Goal: Check status: Check status

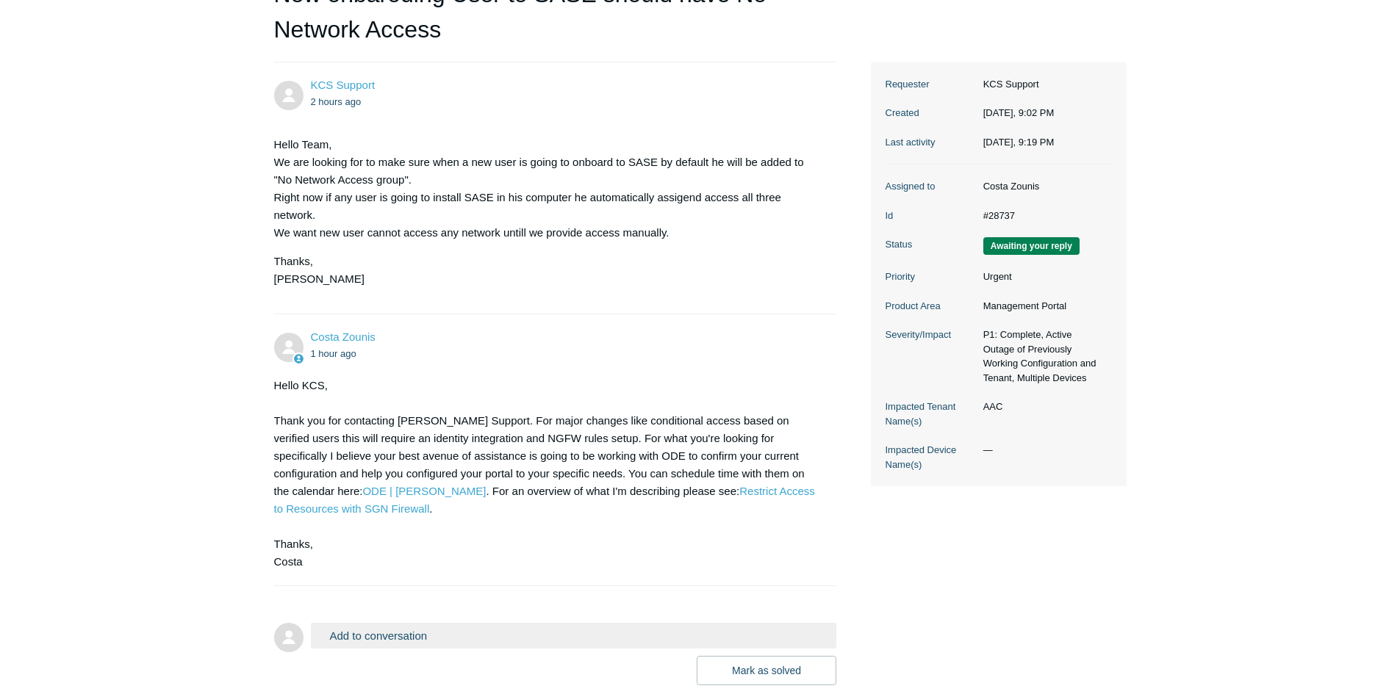
scroll to position [220, 0]
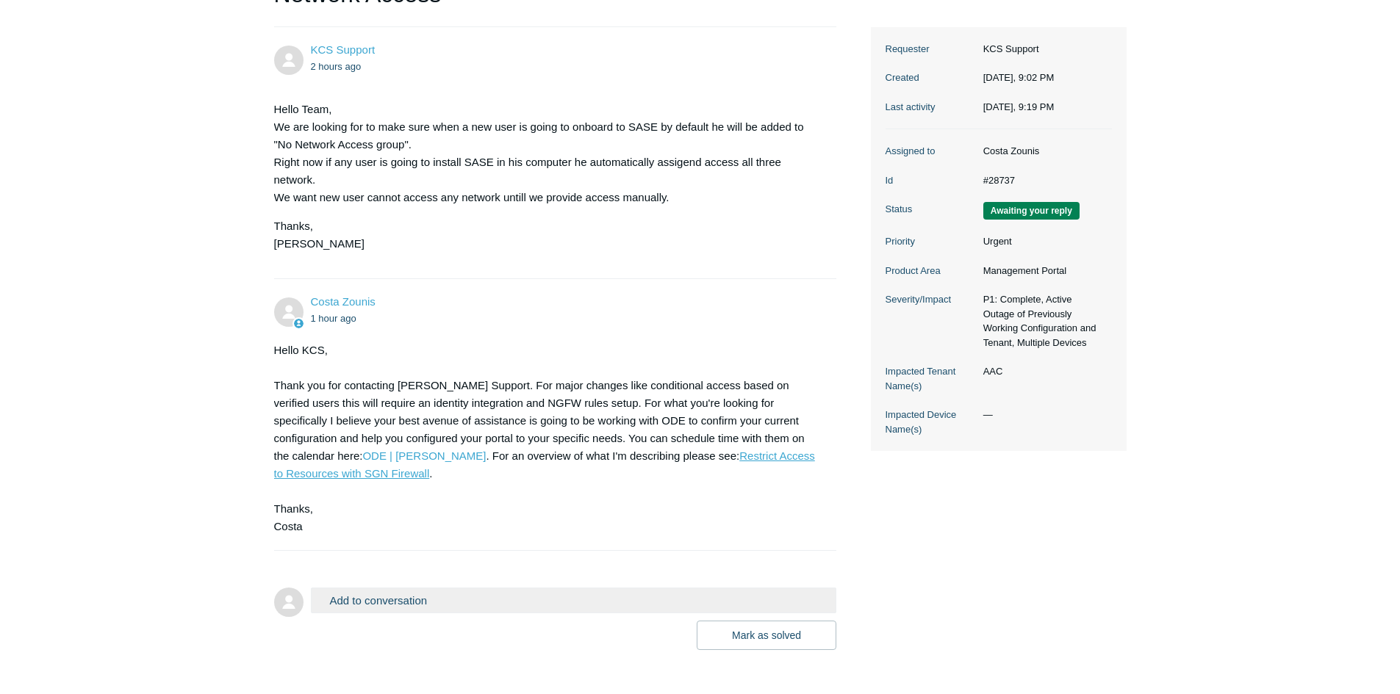
click at [717, 454] on link "Restrict Access to Resources with SGN Firewall" at bounding box center [544, 465] width 541 height 30
click at [486, 450] on link "ODE | Todyl" at bounding box center [423, 456] width 123 height 12
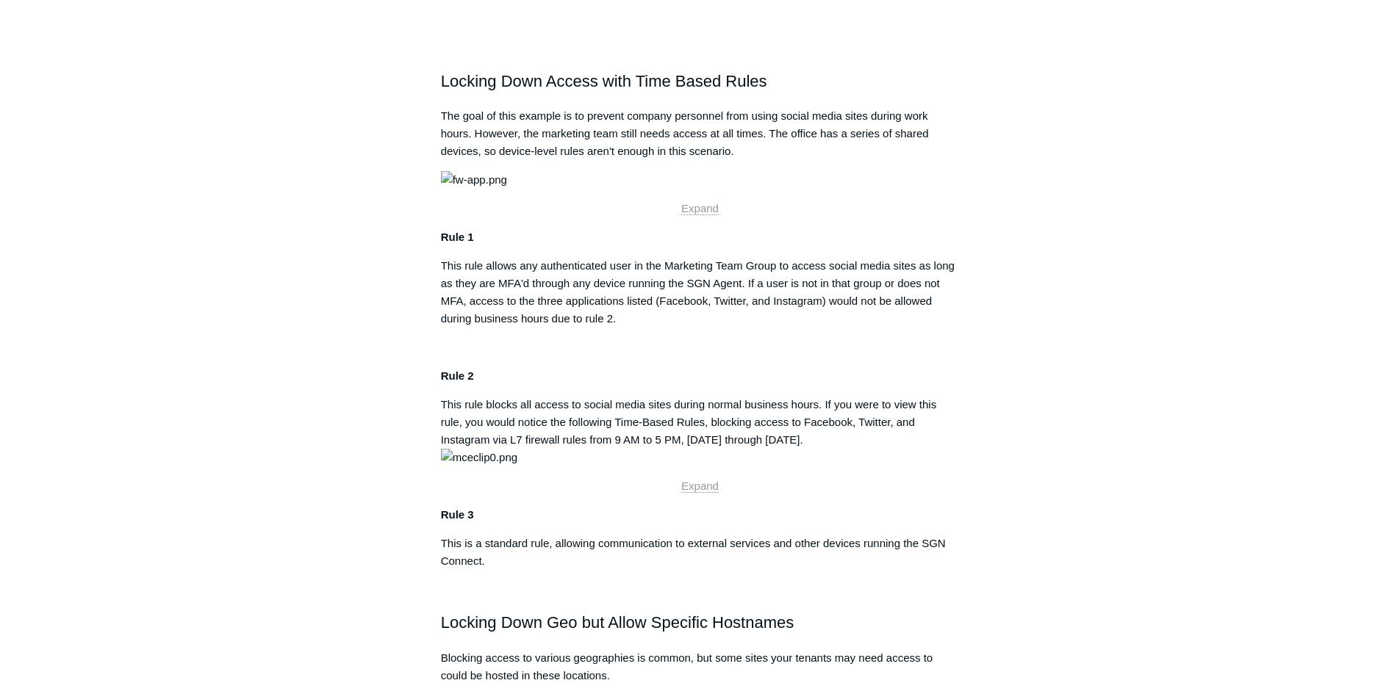
scroll to position [1176, 0]
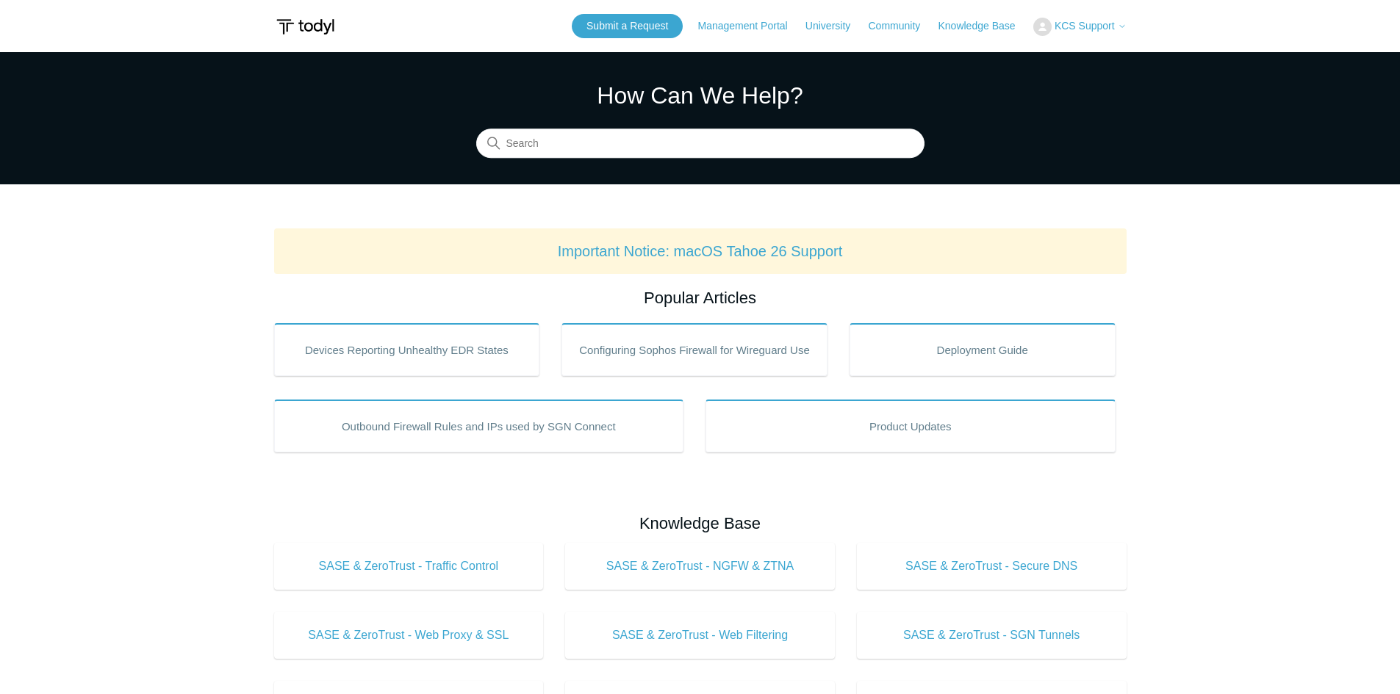
click at [1116, 26] on span "KCS Support" at bounding box center [1090, 26] width 72 height 12
click at [1122, 28] on icon at bounding box center [1122, 26] width 9 height 9
click at [1122, 30] on icon at bounding box center [1122, 26] width 9 height 9
click at [1101, 62] on link "My Support Requests" at bounding box center [1105, 58] width 143 height 26
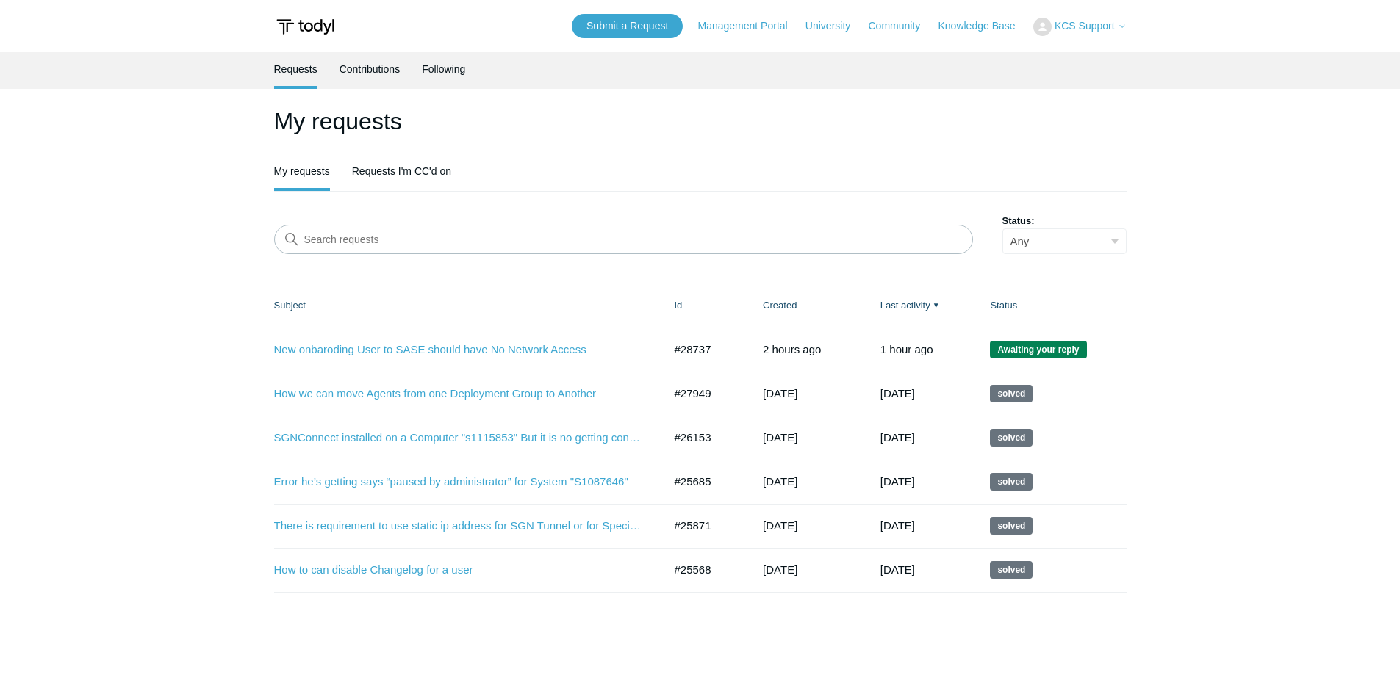
click at [694, 354] on td "#28737" at bounding box center [704, 350] width 89 height 44
click at [694, 353] on td "#28737" at bounding box center [704, 350] width 89 height 44
click at [695, 353] on td "#28737" at bounding box center [704, 350] width 89 height 44
copy tr "#28737"
